Goal: Check status

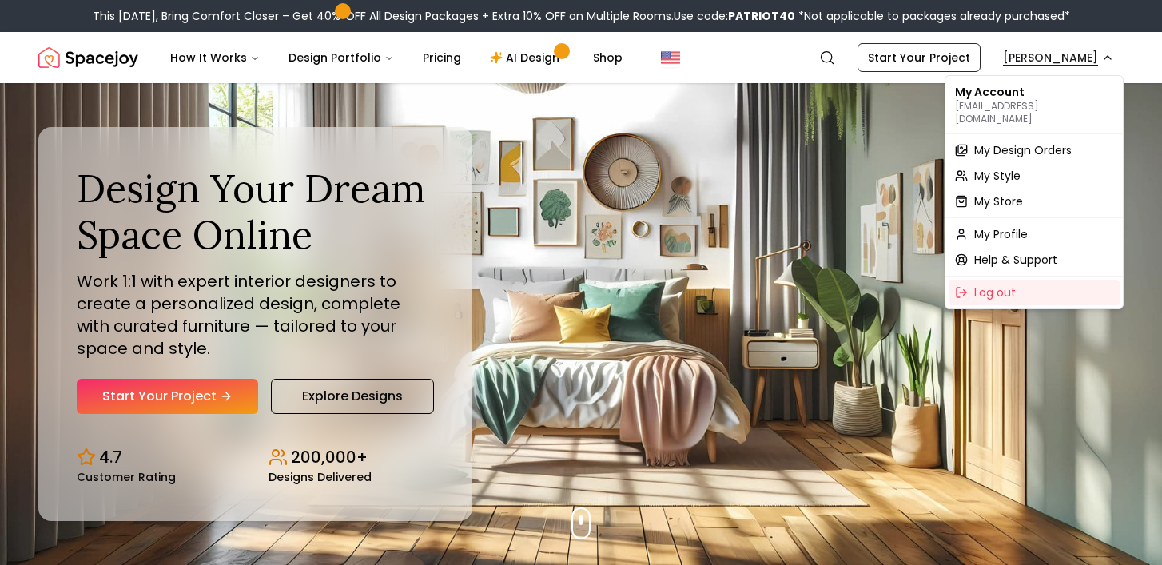
click at [1014, 142] on span "My Design Orders" at bounding box center [1023, 150] width 98 height 16
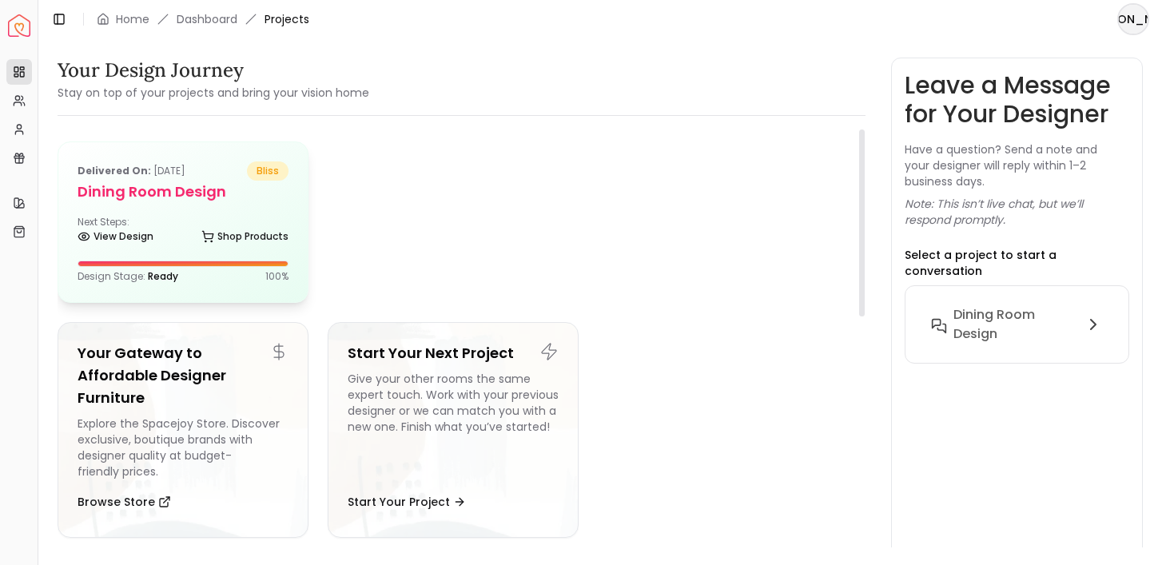
click at [199, 265] on div at bounding box center [182, 263] width 209 height 5
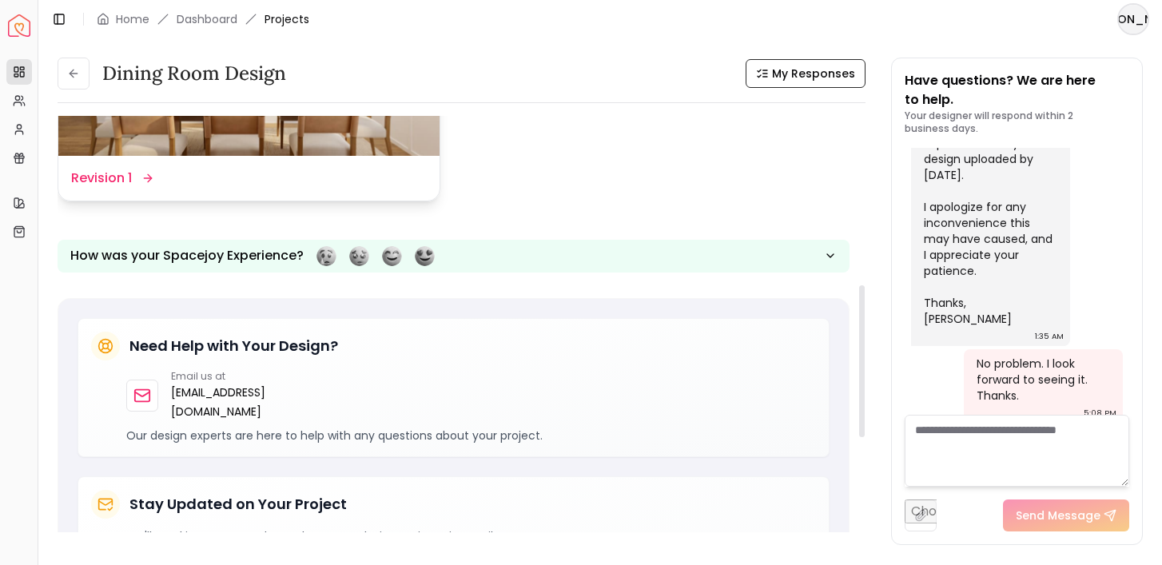
scroll to position [462, 0]
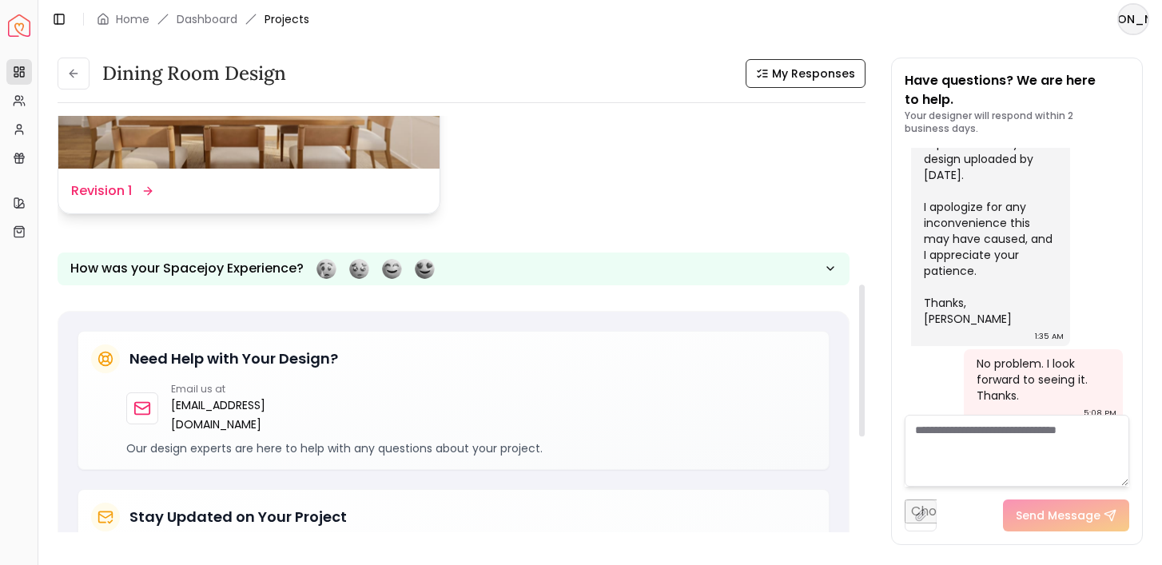
click at [130, 194] on dd "Revision 1" at bounding box center [101, 190] width 61 height 19
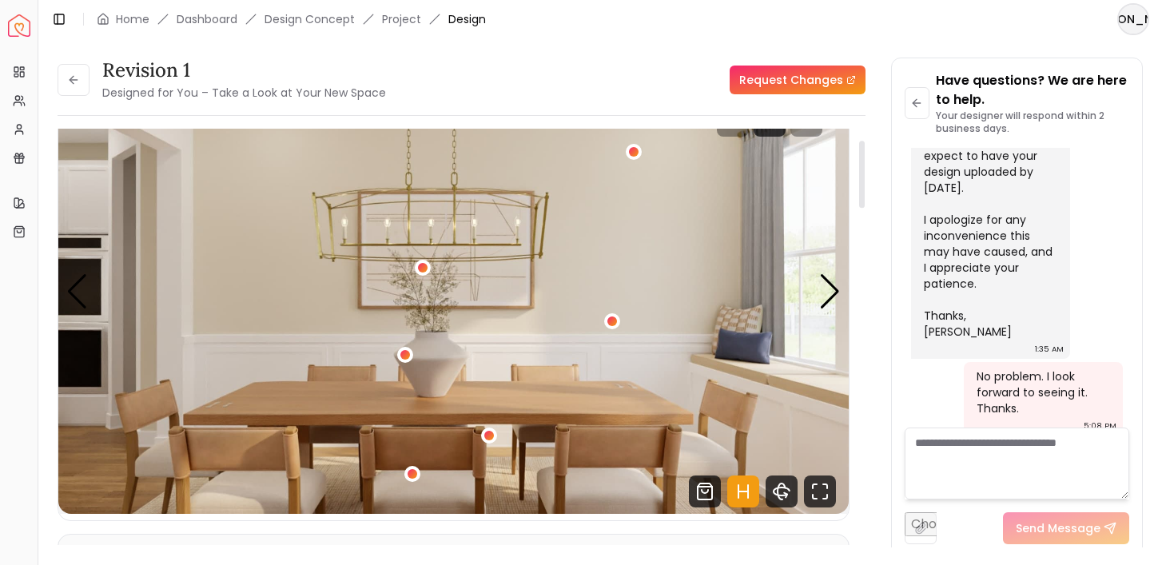
scroll to position [58, 0]
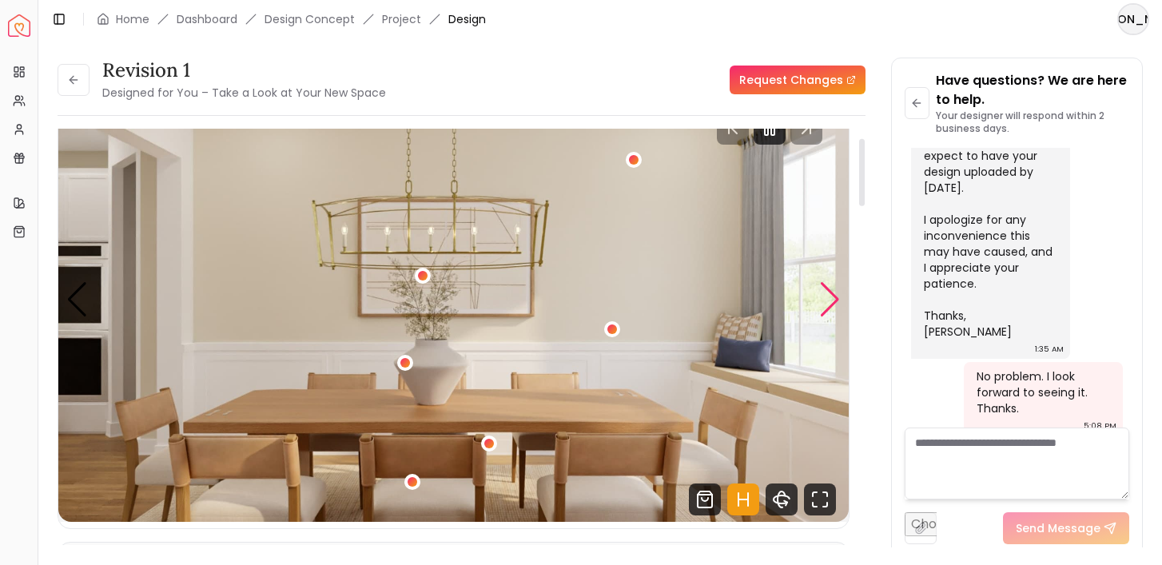
click at [833, 301] on div "Next slide" at bounding box center [830, 299] width 22 height 35
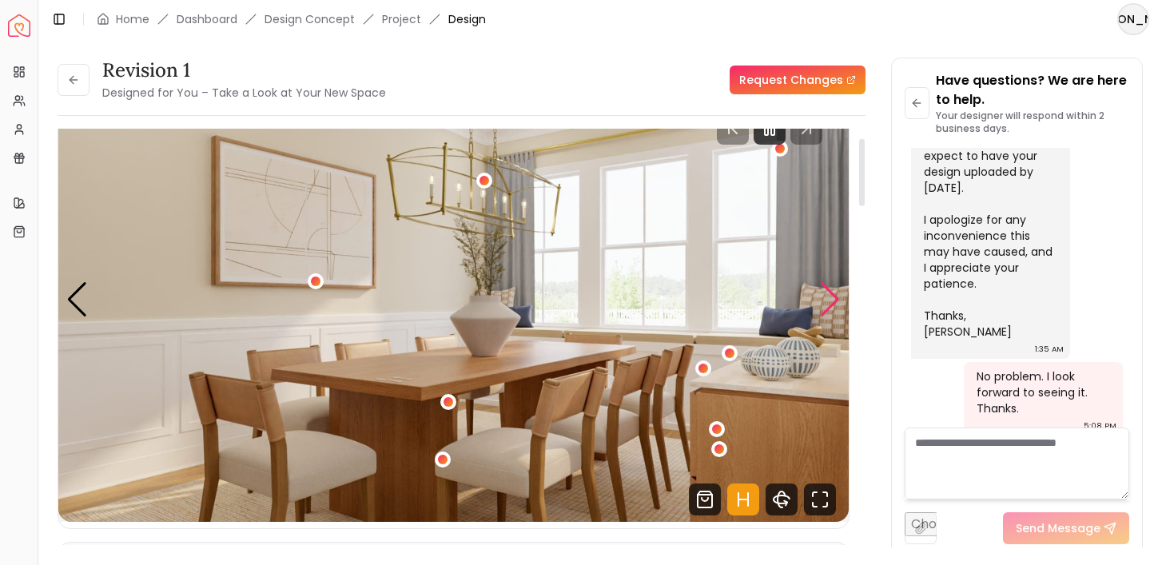
click at [833, 301] on div "Next slide" at bounding box center [830, 299] width 22 height 35
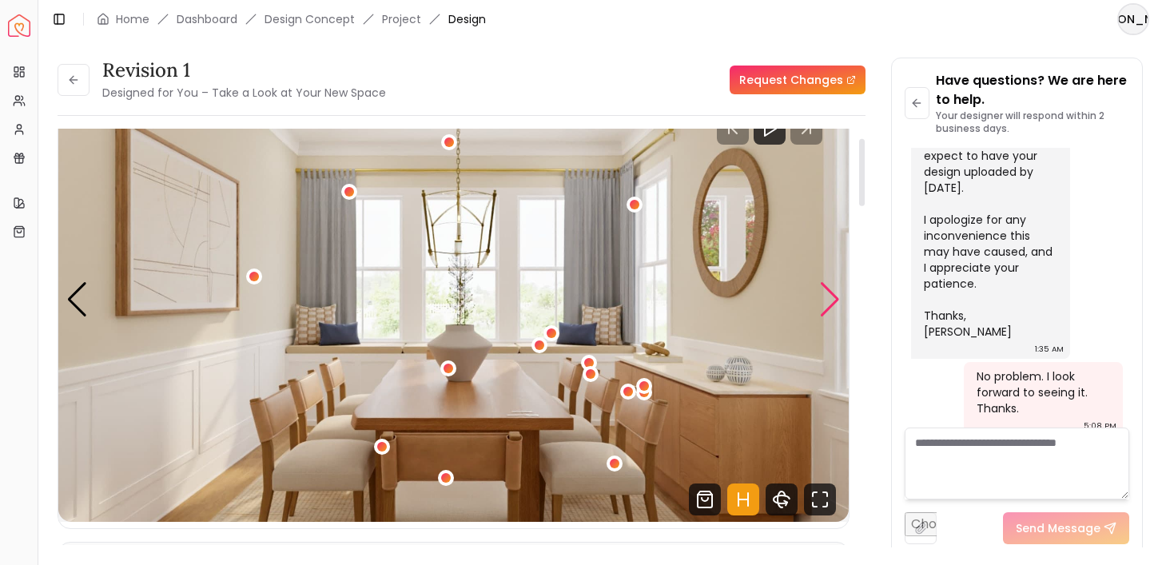
click at [833, 301] on div "Next slide" at bounding box center [830, 299] width 22 height 35
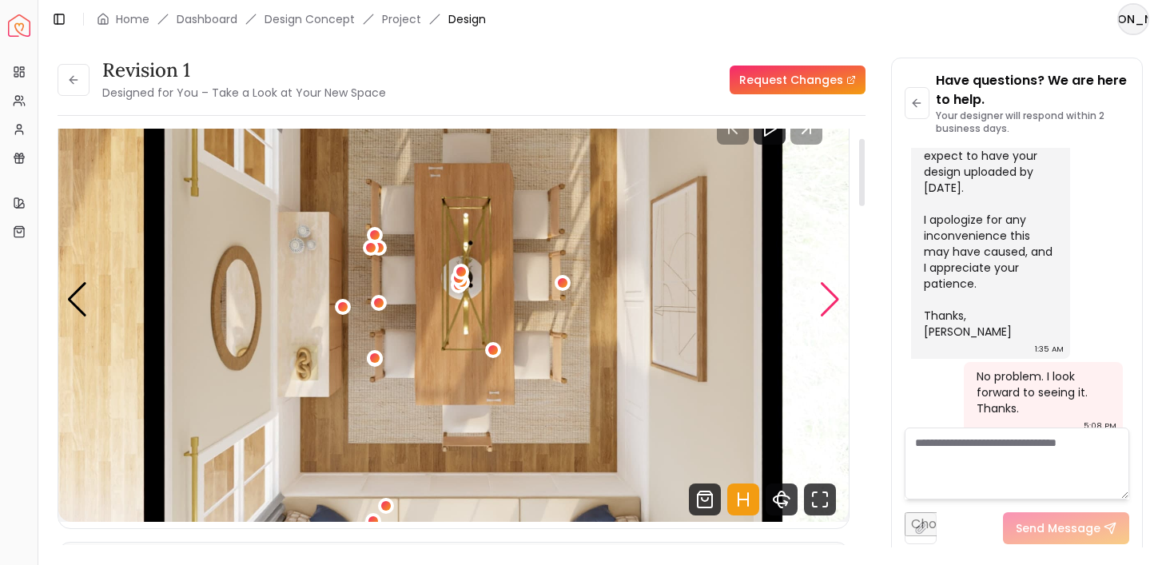
click at [830, 306] on div "Next slide" at bounding box center [830, 299] width 22 height 35
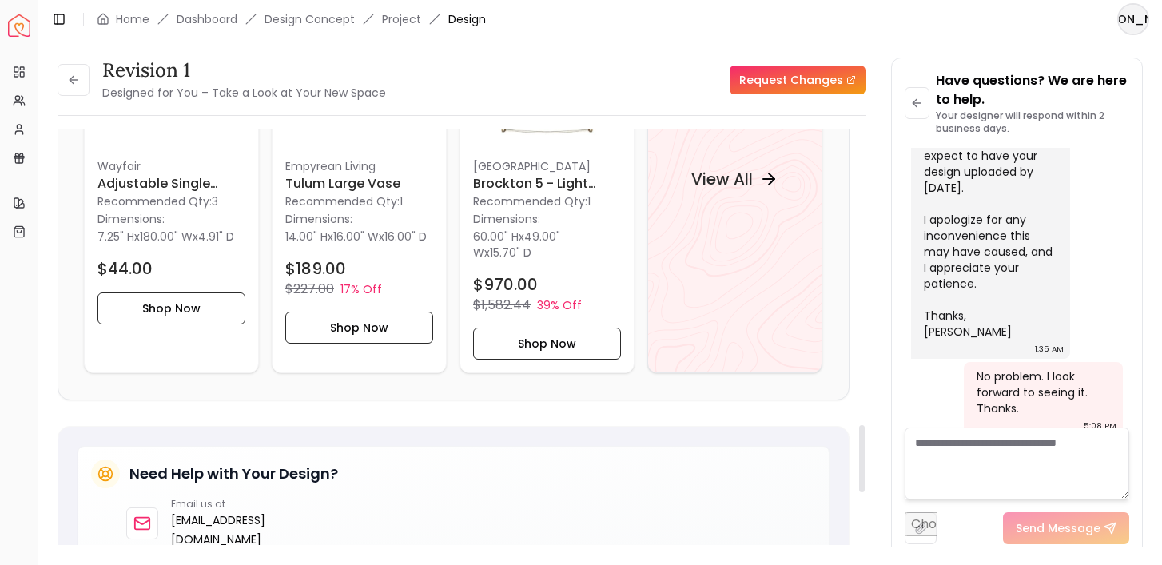
scroll to position [1822, 0]
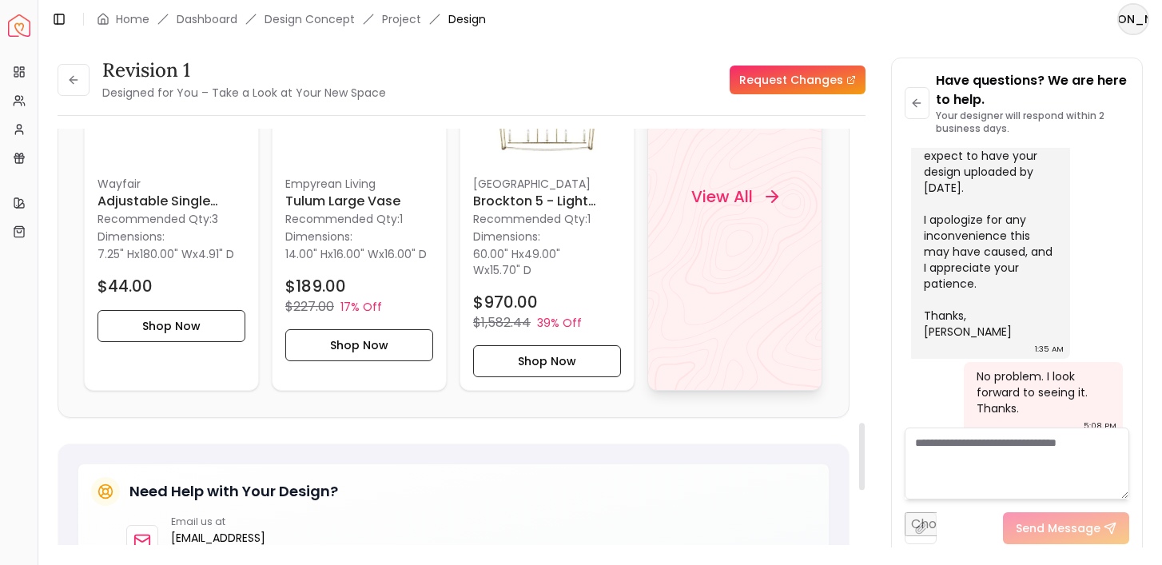
click at [739, 200] on h4 "View All" at bounding box center [722, 196] width 62 height 22
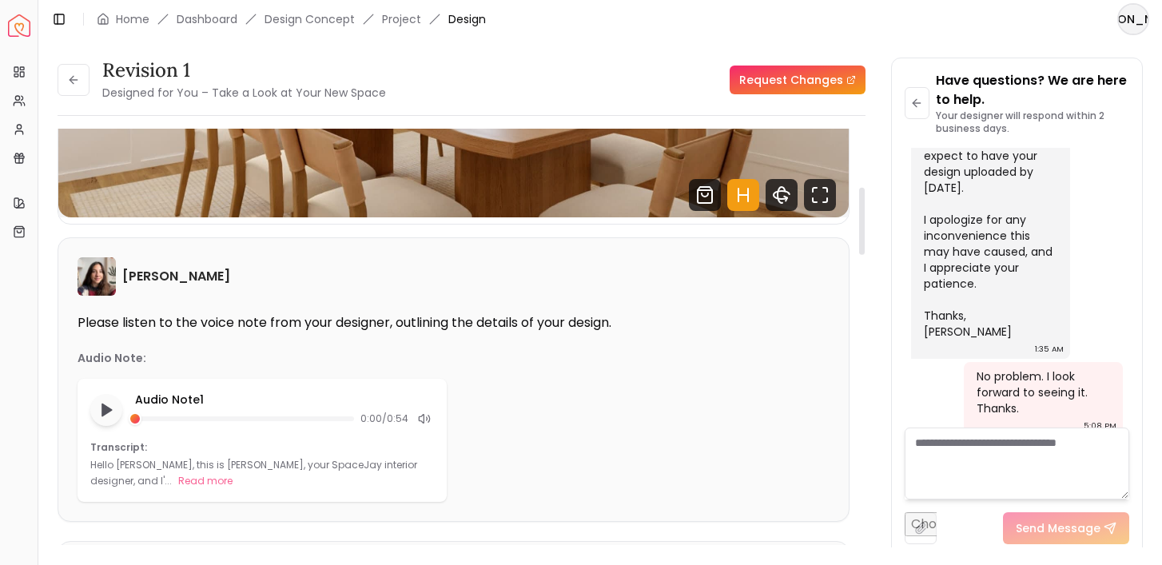
scroll to position [376, 0]
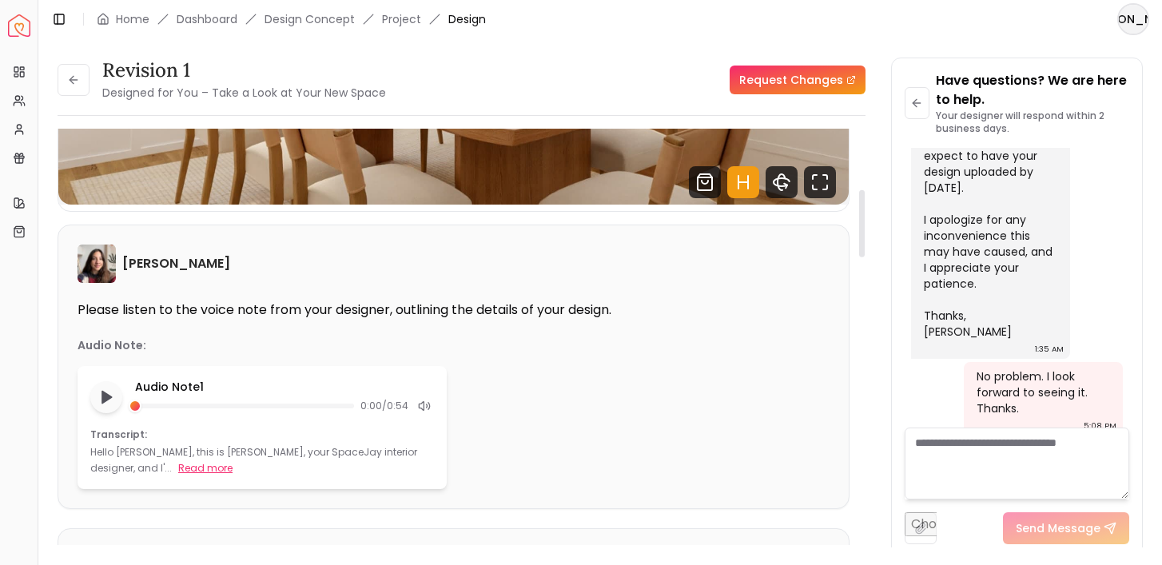
click at [178, 468] on button "Read more" at bounding box center [205, 468] width 54 height 16
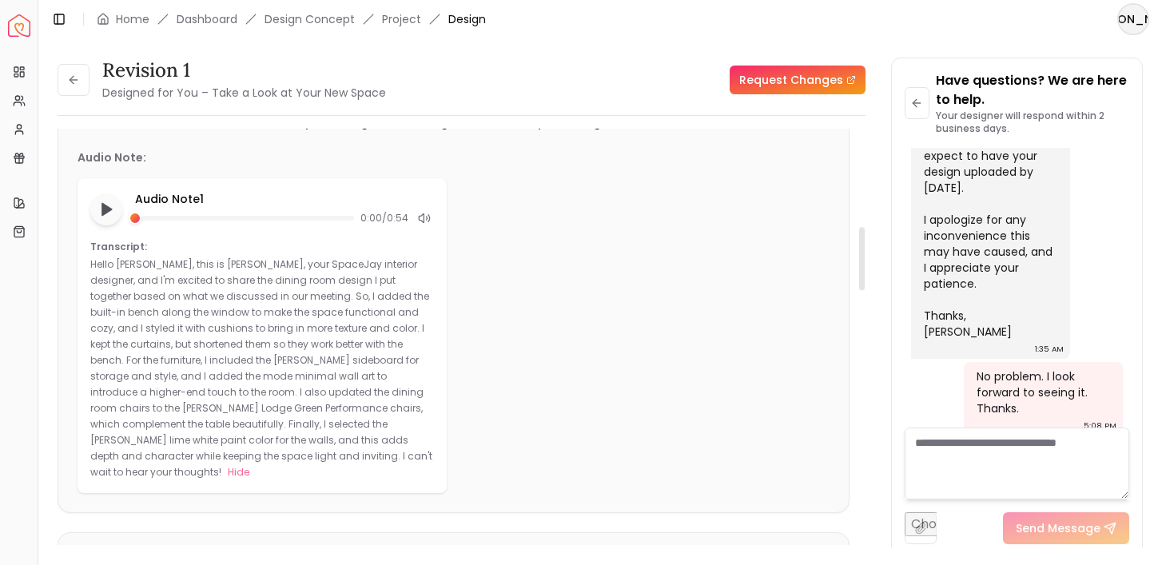
scroll to position [526, 0]
